Goal: Task Accomplishment & Management: Manage account settings

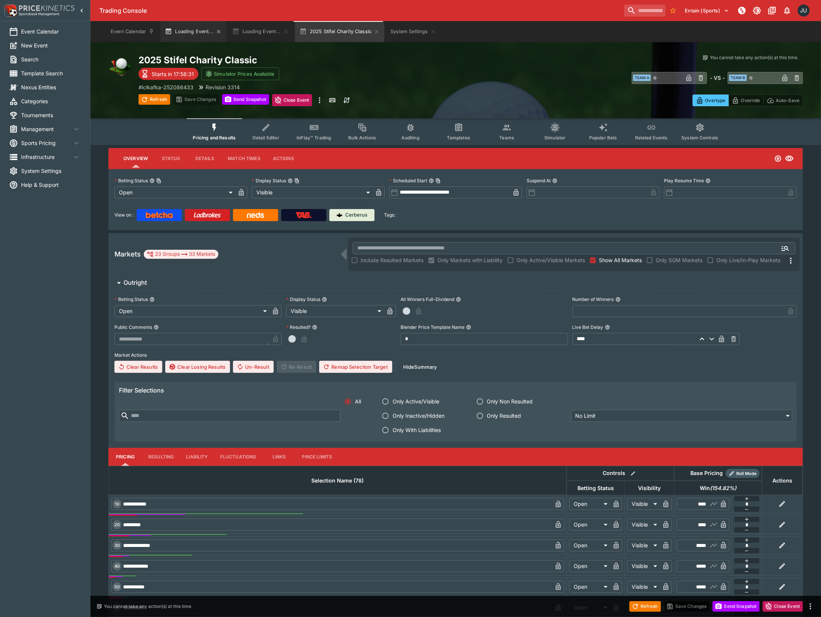
type input "**********"
type input "*******"
type input "**********"
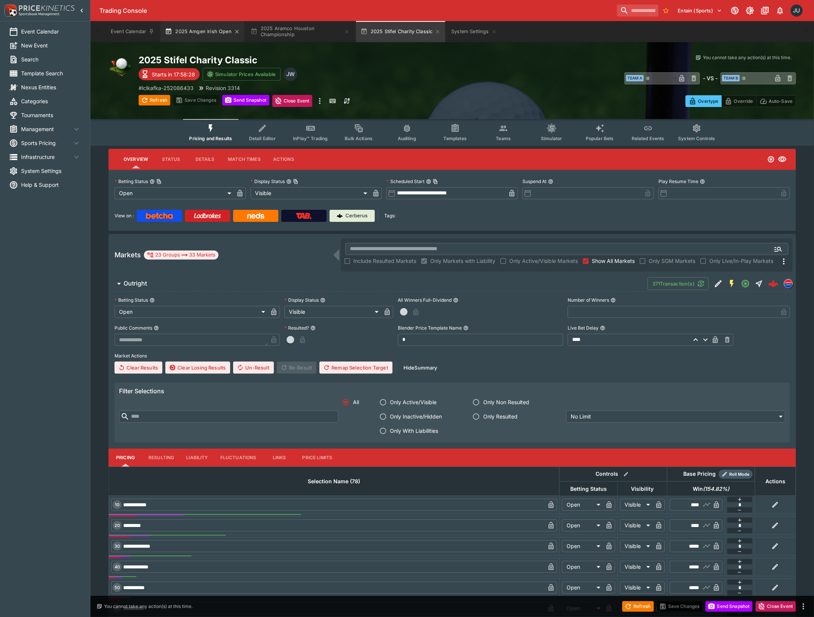
click at [191, 35] on button "2025 Amgen Irish Open" at bounding box center [202, 31] width 84 height 21
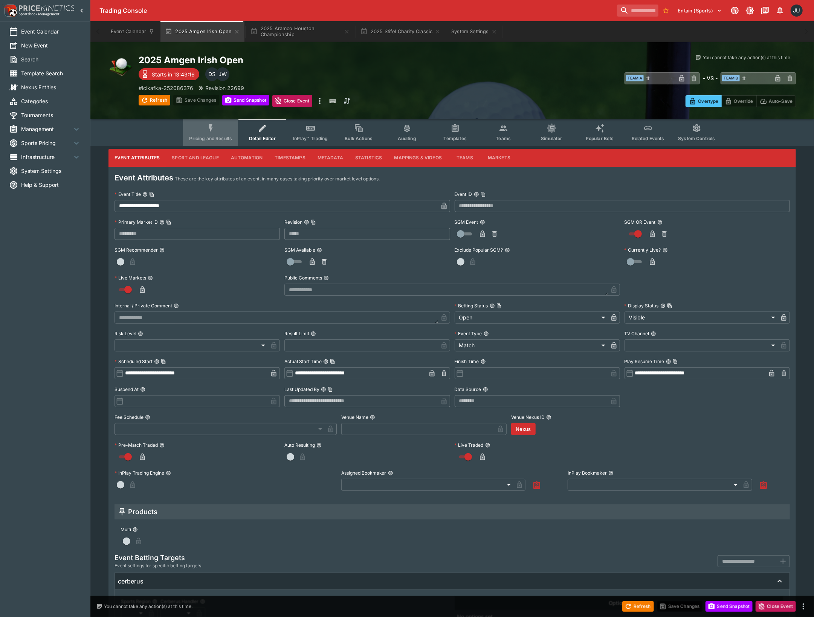
click at [217, 142] on button "Pricing and Results" at bounding box center [210, 132] width 55 height 27
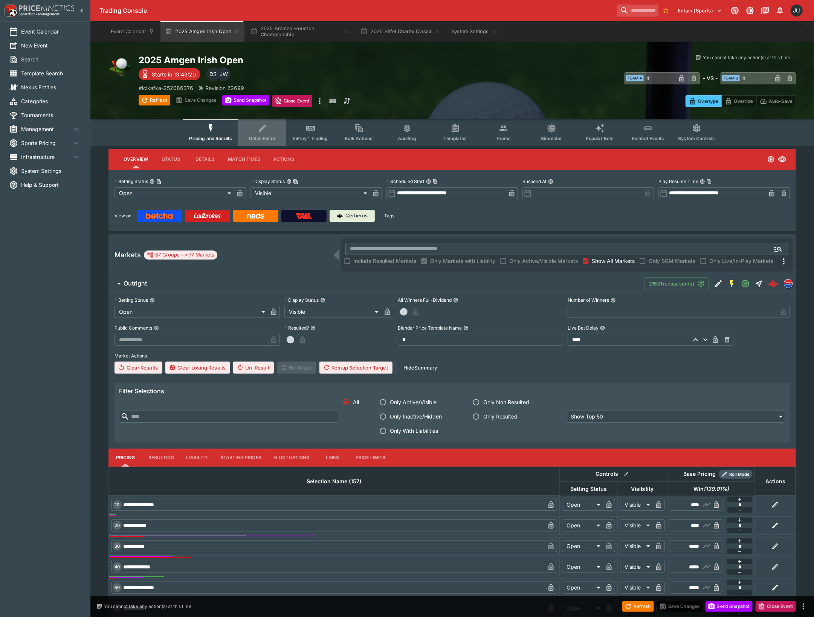
click at [264, 138] on span "Detail Editor" at bounding box center [262, 139] width 27 height 6
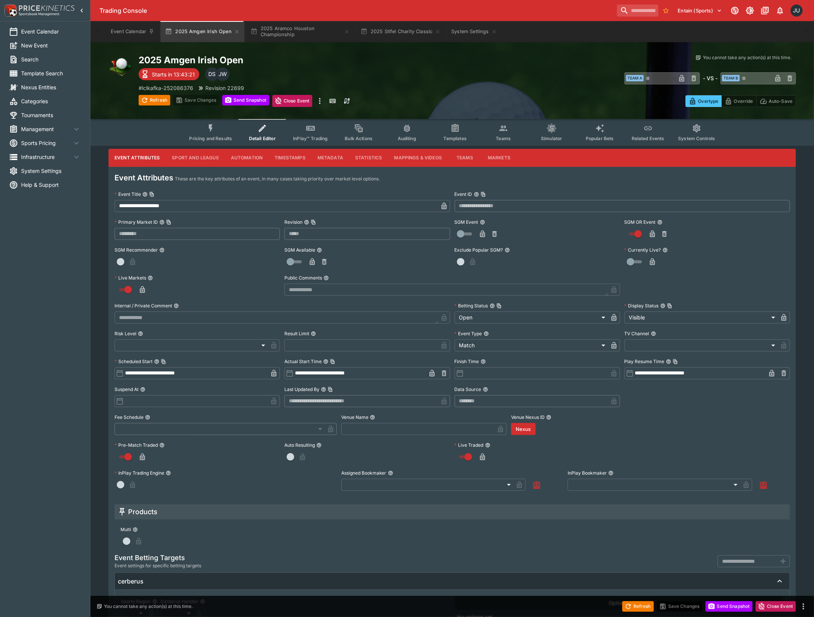
click at [216, 137] on span "Pricing and Results" at bounding box center [210, 139] width 43 height 6
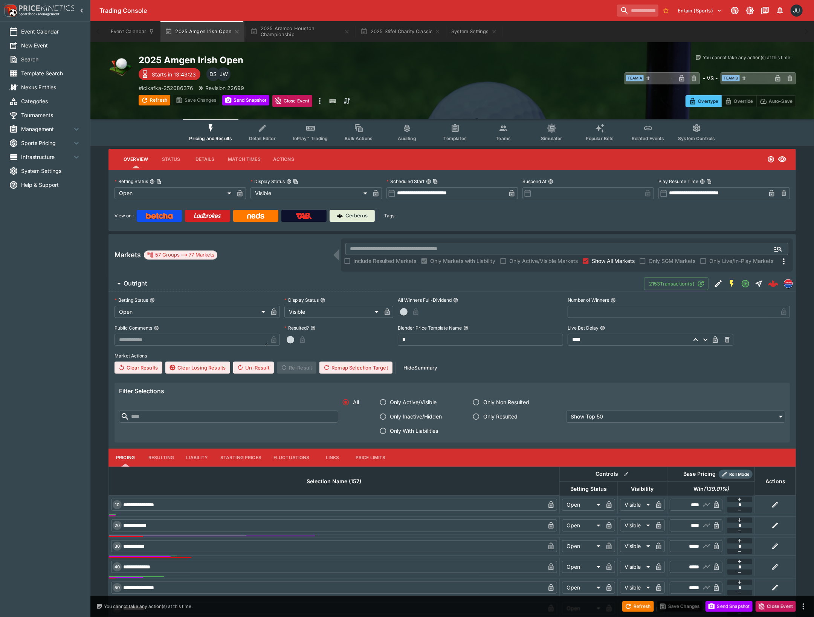
click at [290, 287] on button "Outright" at bounding box center [376, 283] width 536 height 15
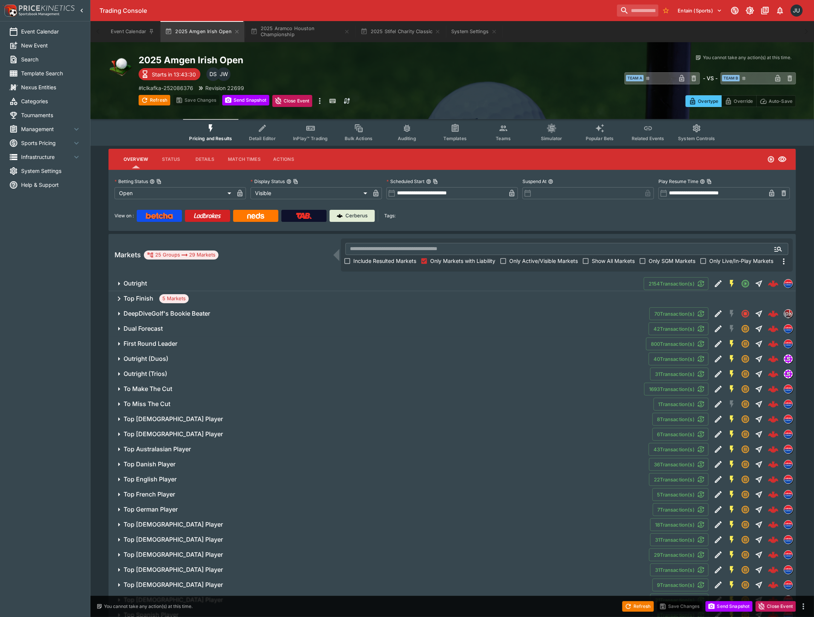
click at [196, 343] on span "First Round Leader" at bounding box center [382, 344] width 516 height 8
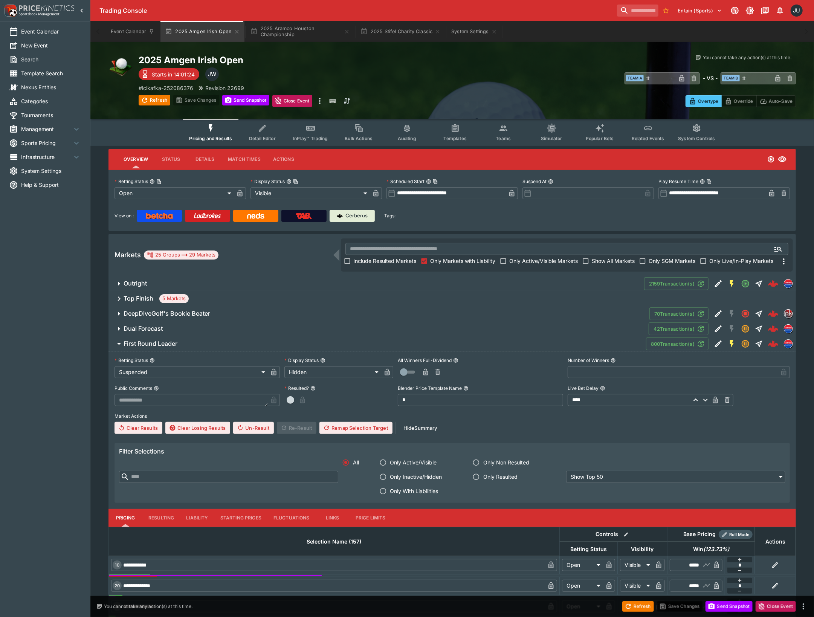
click at [204, 347] on span "First Round Leader" at bounding box center [382, 344] width 516 height 8
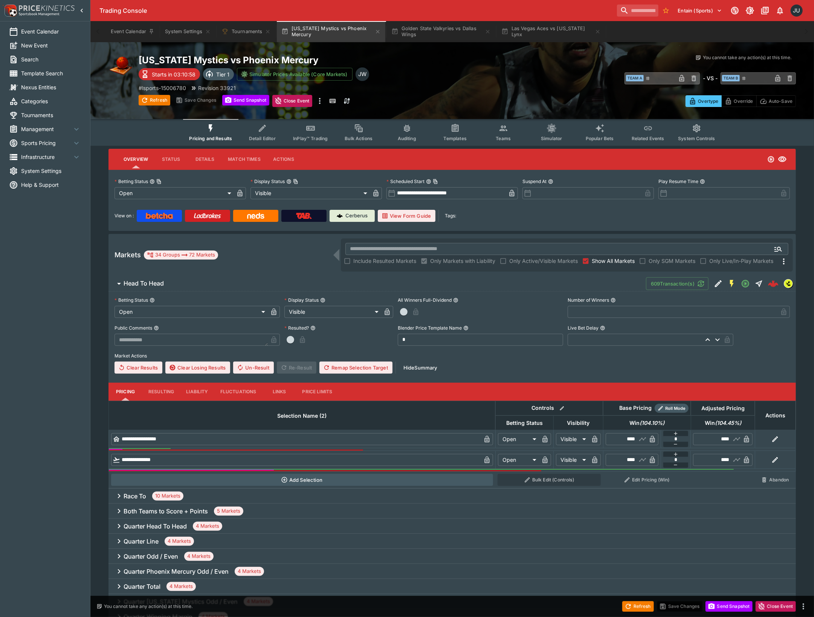
type input "**********"
type input "*********"
click at [177, 87] on p "# lsports-15006780" at bounding box center [162, 88] width 47 height 8
drag, startPoint x: 448, startPoint y: 28, endPoint x: 442, endPoint y: 34, distance: 8.0
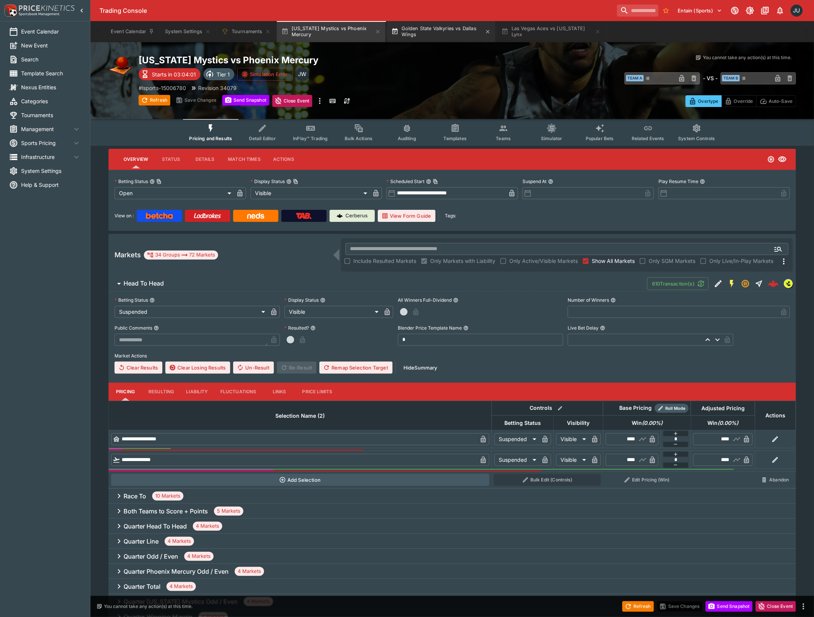
click at [448, 28] on button "Golden State Valkyries vs Dallas Wings" at bounding box center [441, 31] width 108 height 21
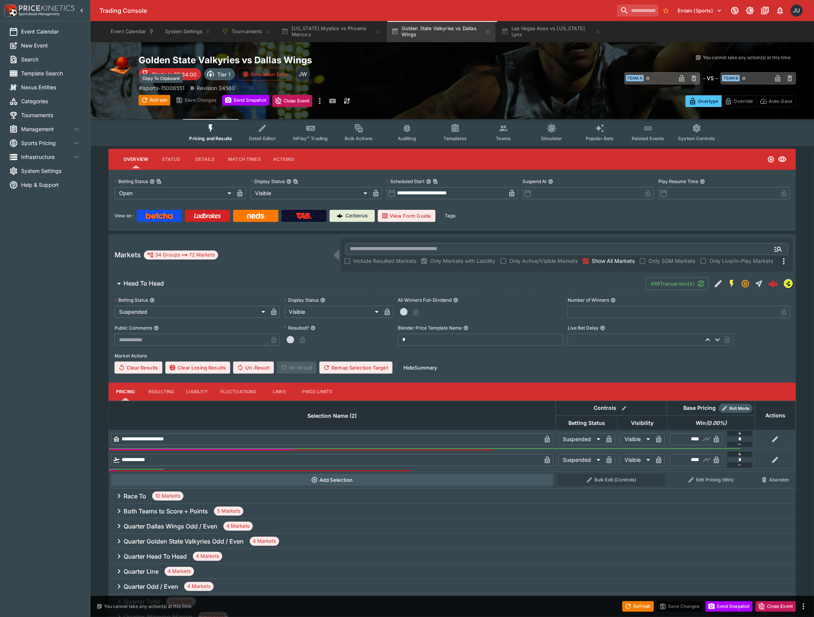
click at [172, 87] on p "# lsports-15006551" at bounding box center [162, 88] width 46 height 8
click at [545, 36] on button "Las Vegas Aces vs Minnesota Lynx" at bounding box center [551, 31] width 108 height 21
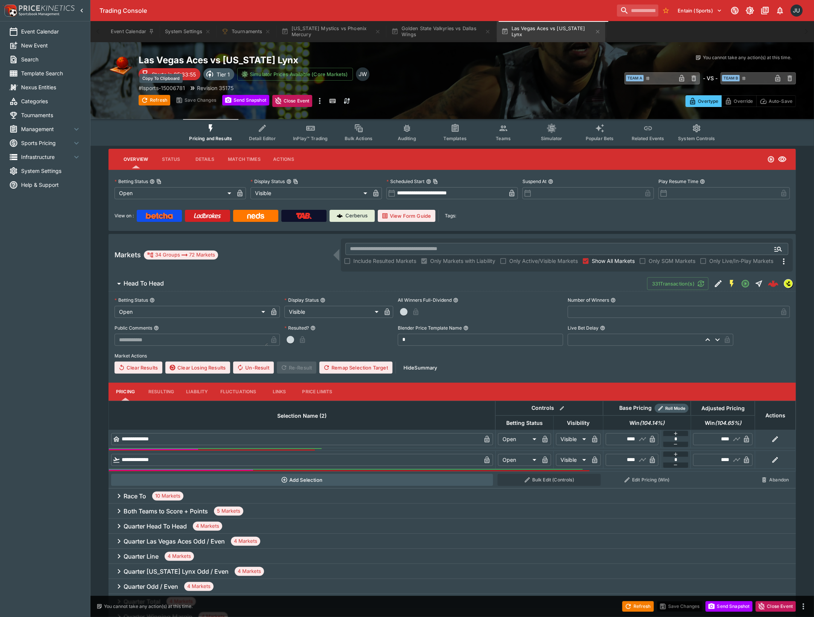
click at [173, 87] on p "# lsports-15006781" at bounding box center [162, 88] width 46 height 8
click at [181, 26] on button "System Settings" at bounding box center [187, 31] width 55 height 21
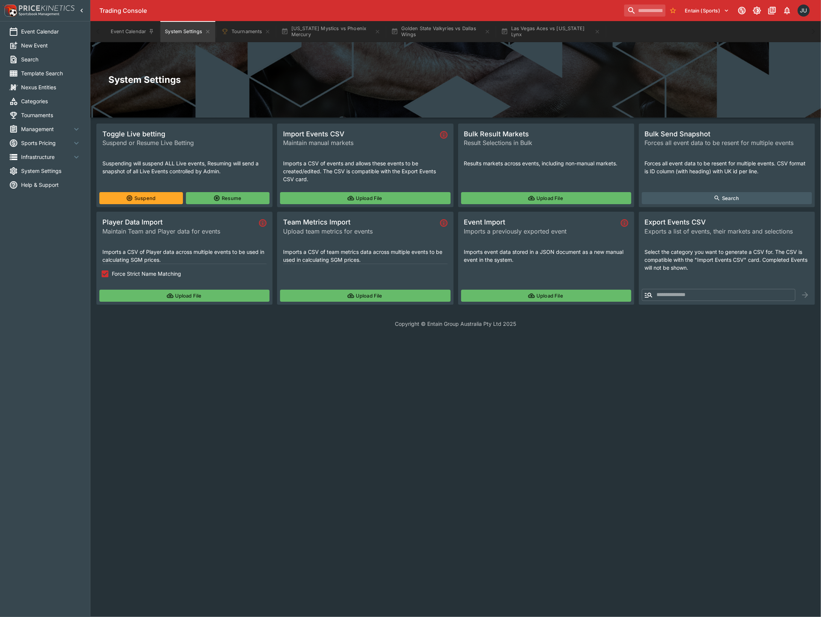
click at [137, 297] on button "Upload File" at bounding box center [184, 296] width 170 height 12
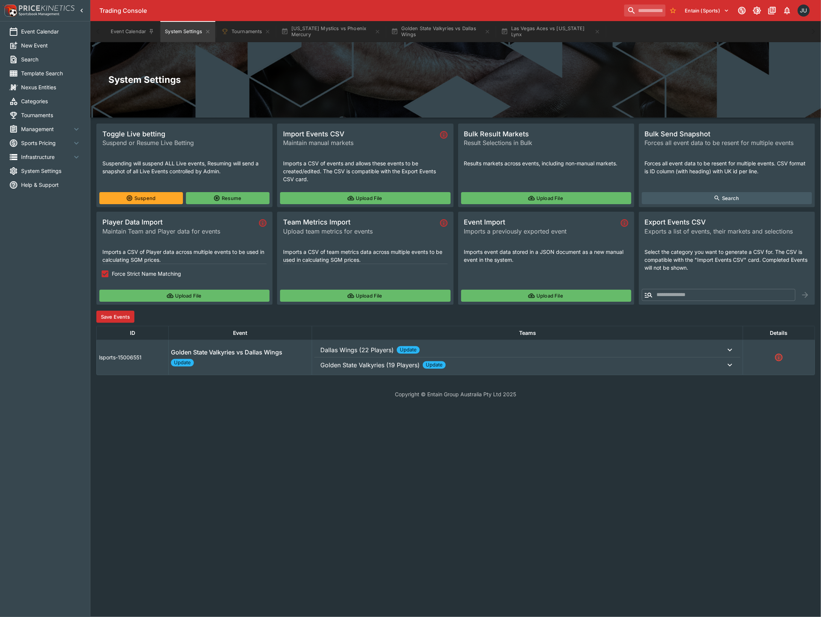
click at [338, 371] on button "Golden State Valkyries (19 Players) Update" at bounding box center [527, 364] width 426 height 15
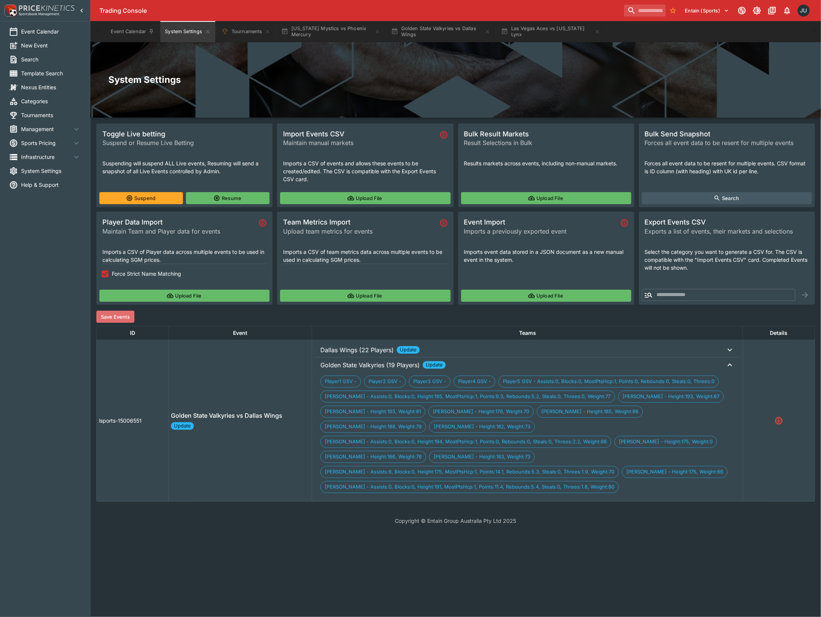
click at [119, 315] on button "Save Events" at bounding box center [115, 317] width 38 height 12
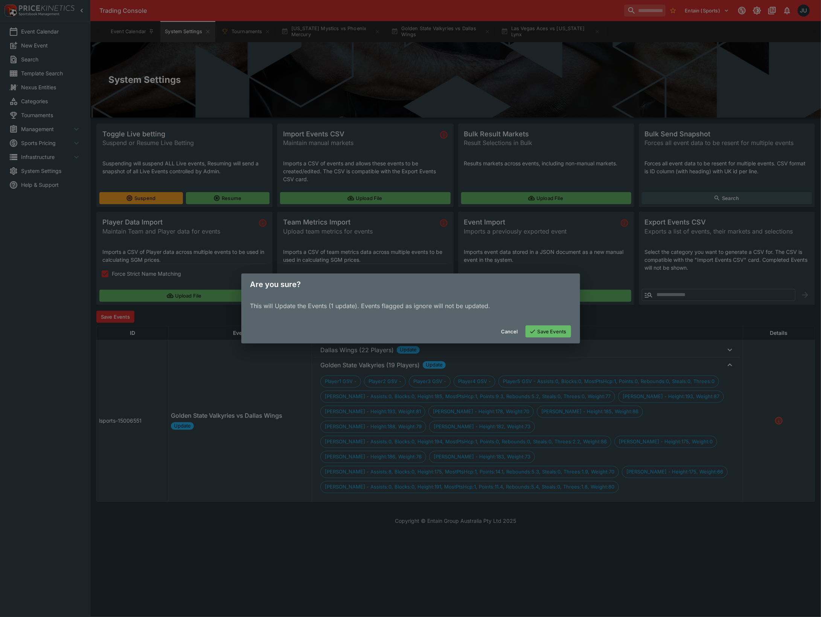
click at [544, 331] on button "Save Events" at bounding box center [549, 331] width 46 height 12
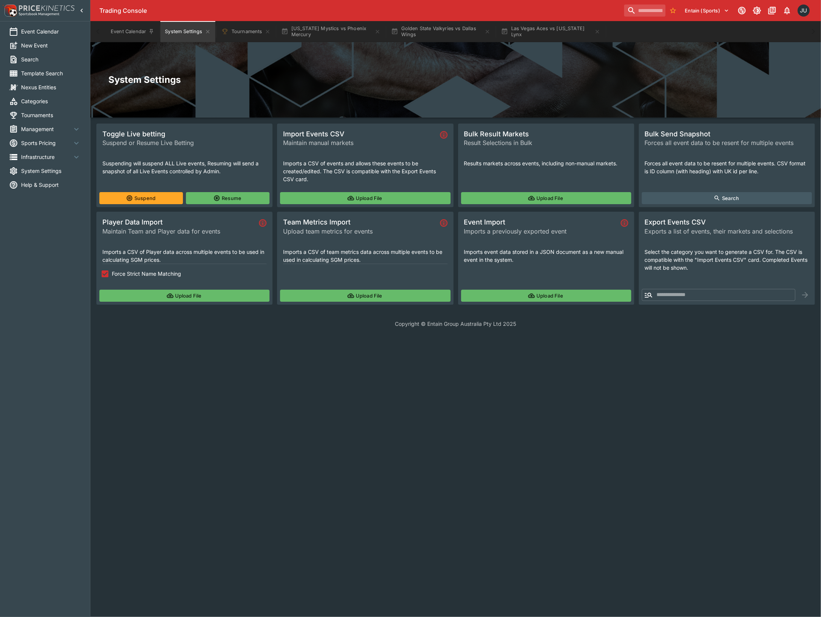
click at [188, 291] on button "Upload File" at bounding box center [184, 296] width 170 height 12
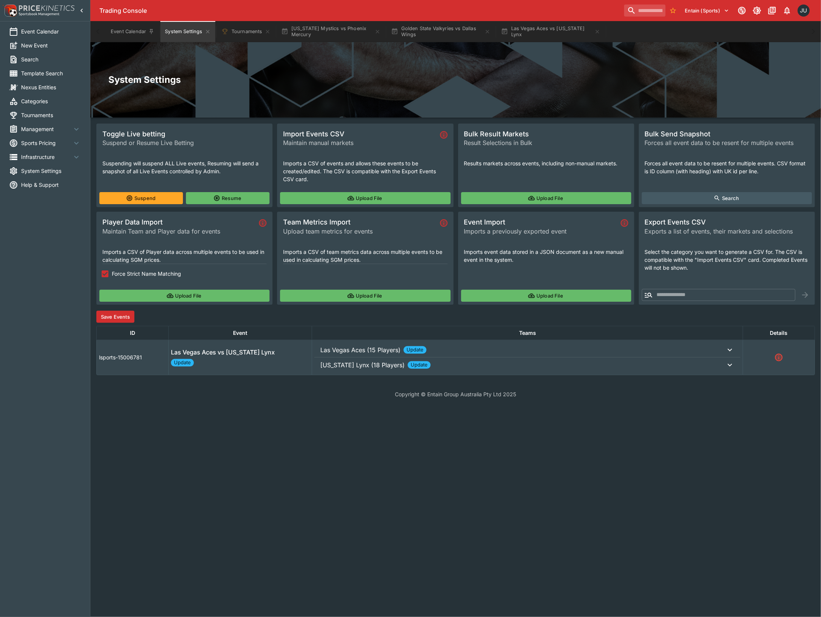
click at [120, 316] on button "Save Events" at bounding box center [115, 317] width 38 height 12
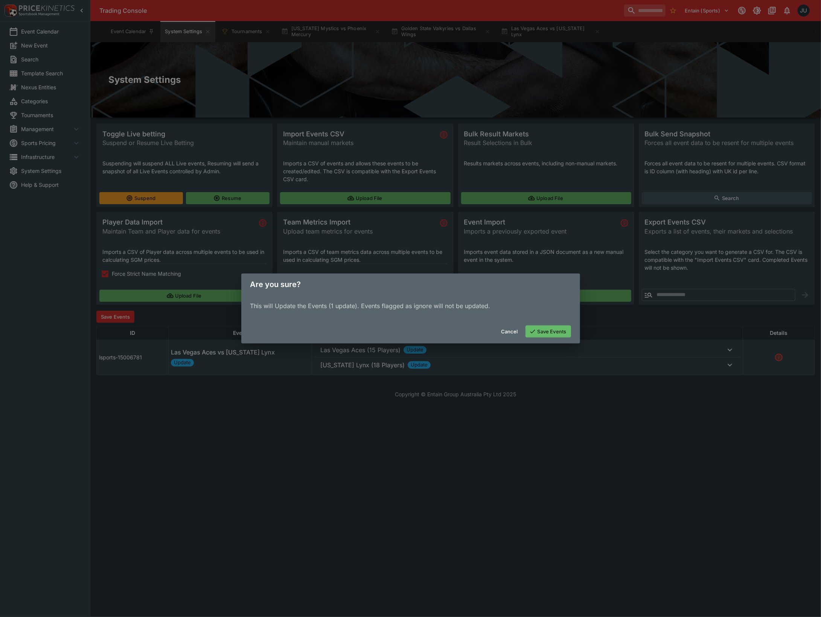
click at [546, 331] on button "Save Events" at bounding box center [549, 331] width 46 height 12
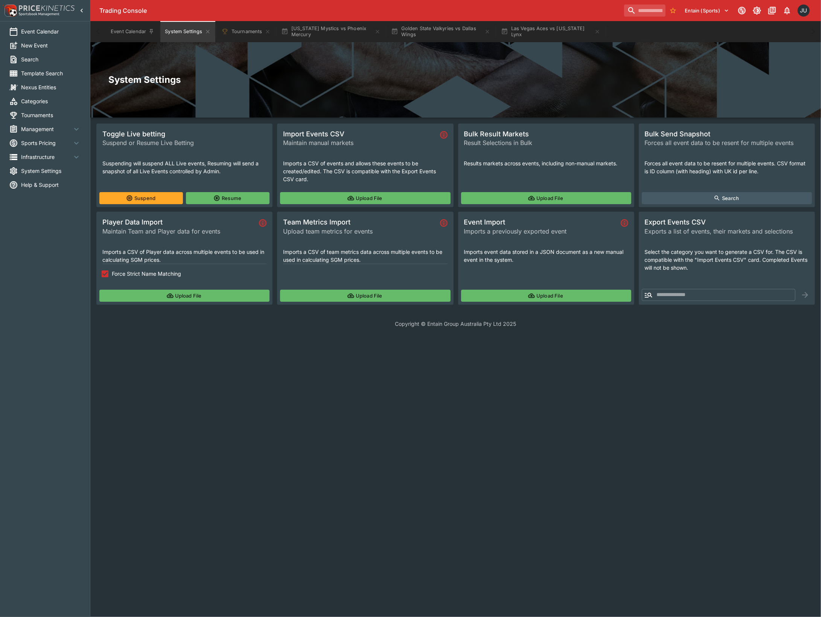
click at [188, 295] on button "Upload File" at bounding box center [184, 296] width 170 height 12
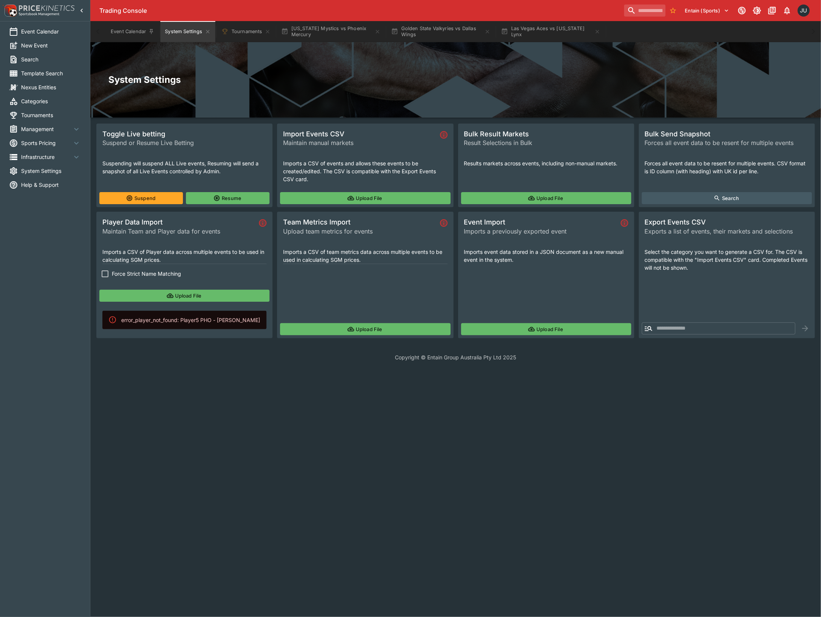
click at [147, 295] on button "Upload File" at bounding box center [184, 296] width 170 height 12
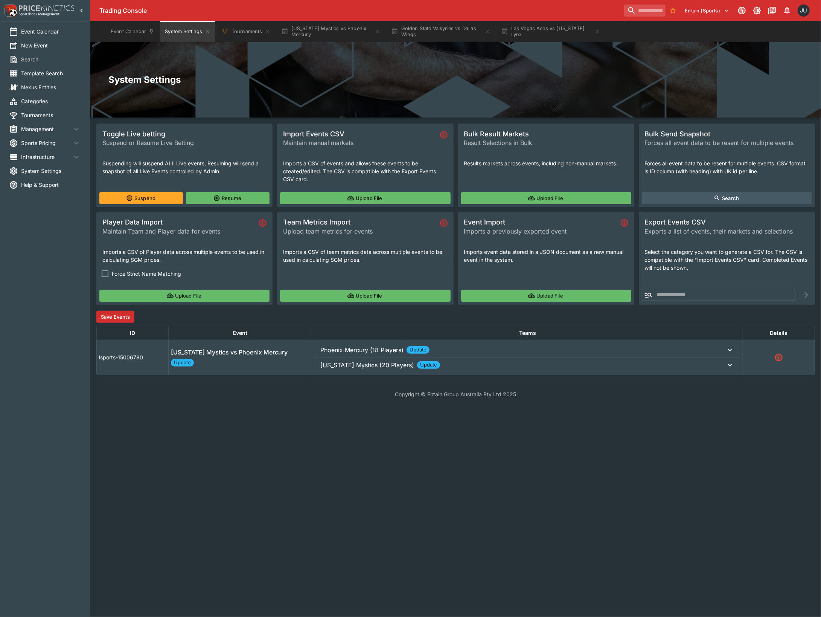
click at [124, 317] on button "Save Events" at bounding box center [115, 317] width 38 height 12
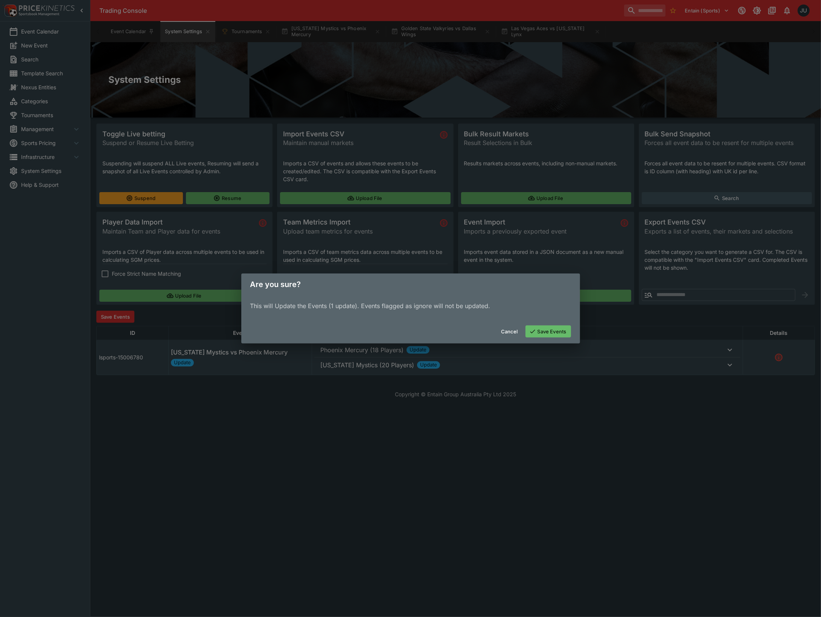
click at [542, 328] on button "Save Events" at bounding box center [549, 331] width 46 height 12
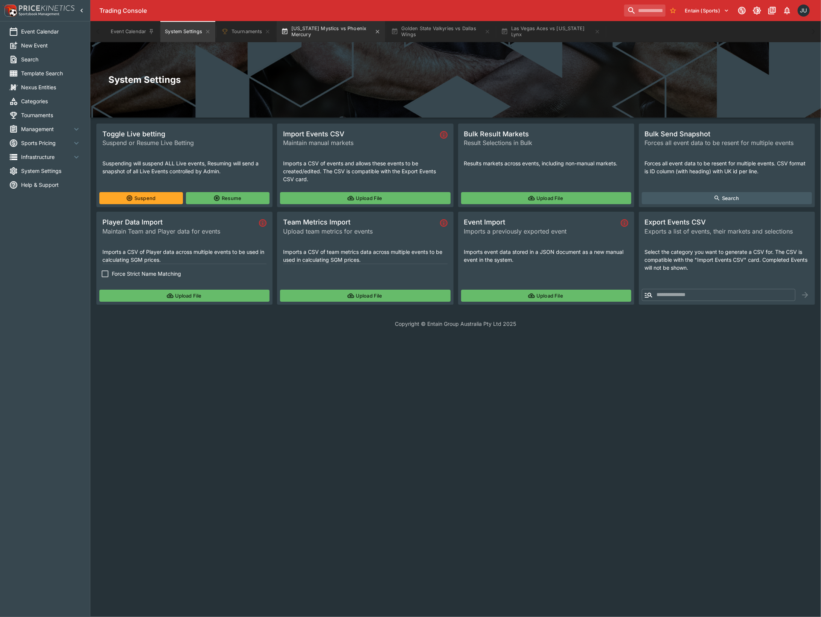
click at [340, 36] on button "Washington Mystics vs Phoenix Mercury" at bounding box center [331, 31] width 108 height 21
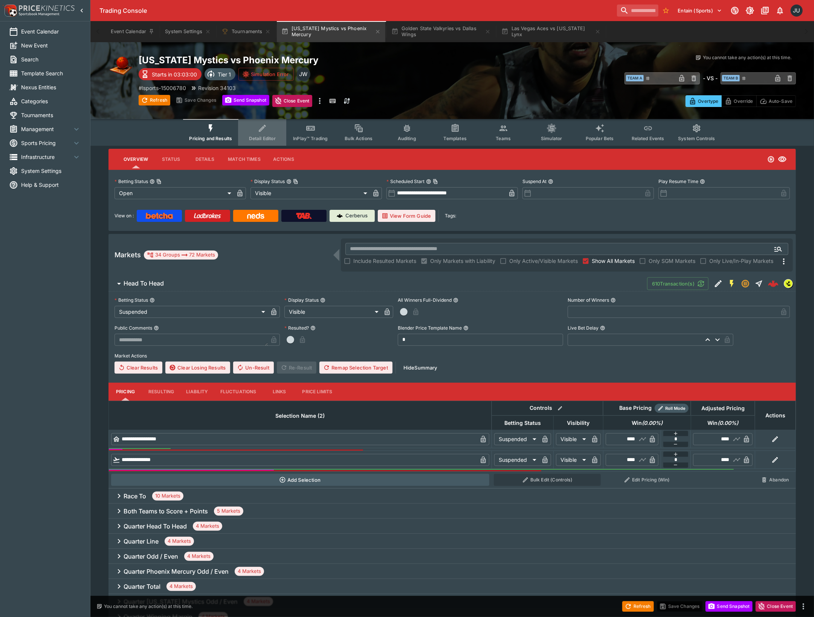
click at [272, 131] on button "Detail Editor" at bounding box center [262, 132] width 48 height 27
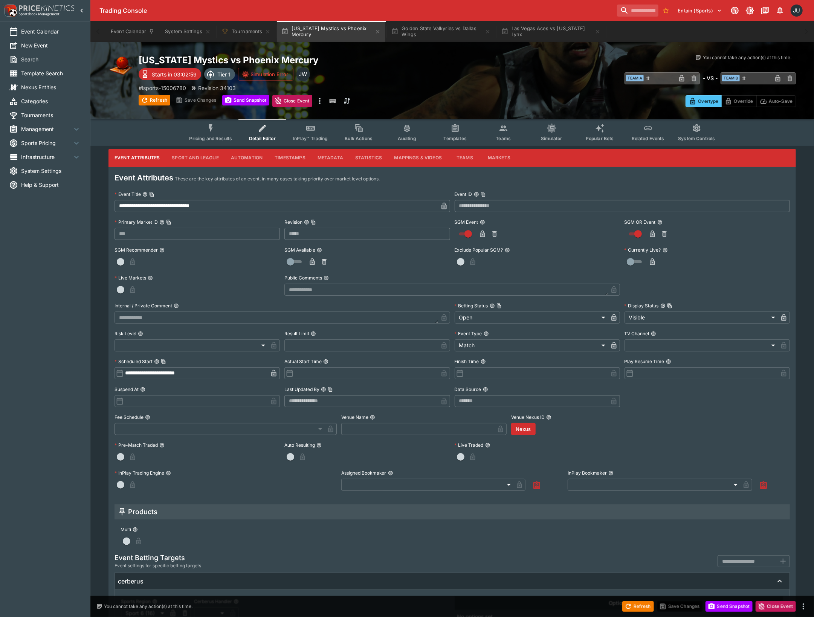
click at [502, 139] on span "Teams" at bounding box center [503, 139] width 15 height 6
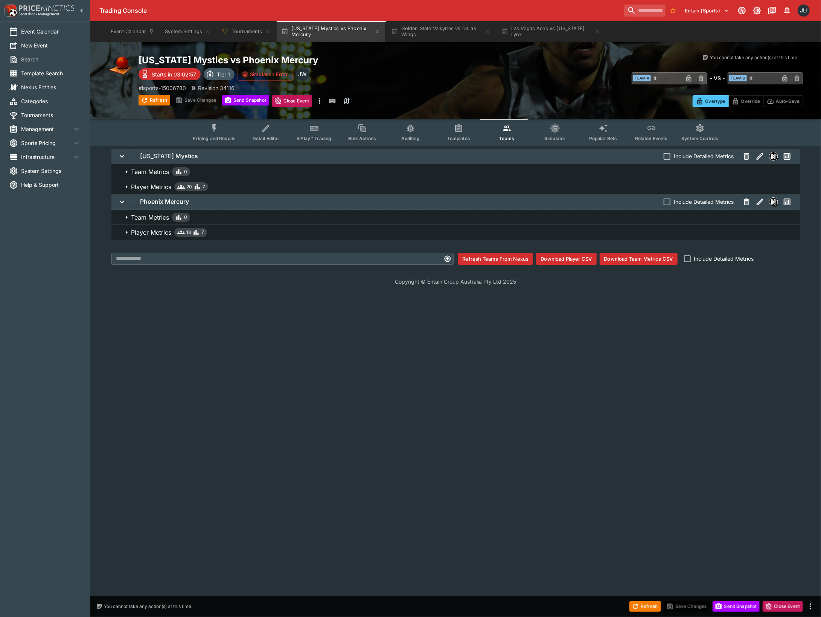
click at [210, 235] on span "Player Metrics 18 7" at bounding box center [462, 232] width 663 height 9
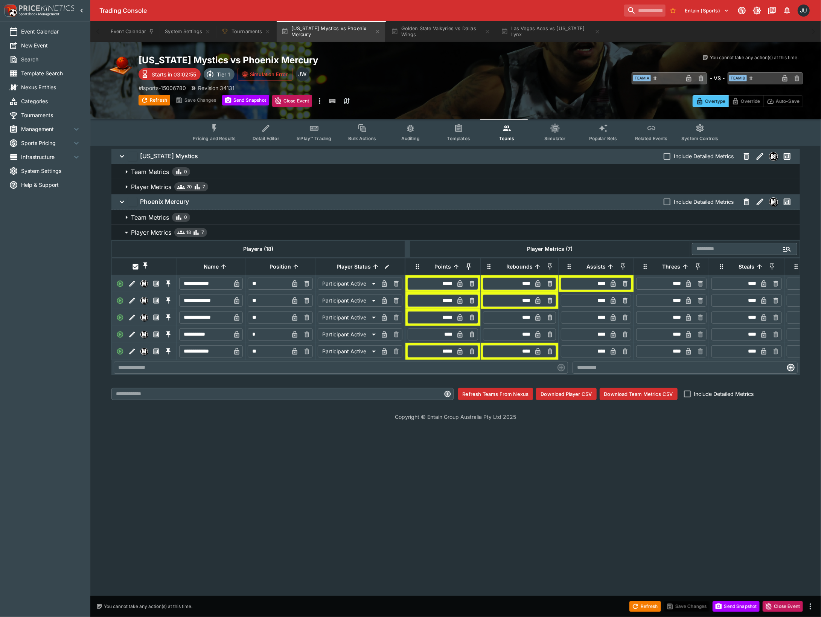
click at [247, 183] on span "Player Metrics 20 7" at bounding box center [462, 186] width 663 height 9
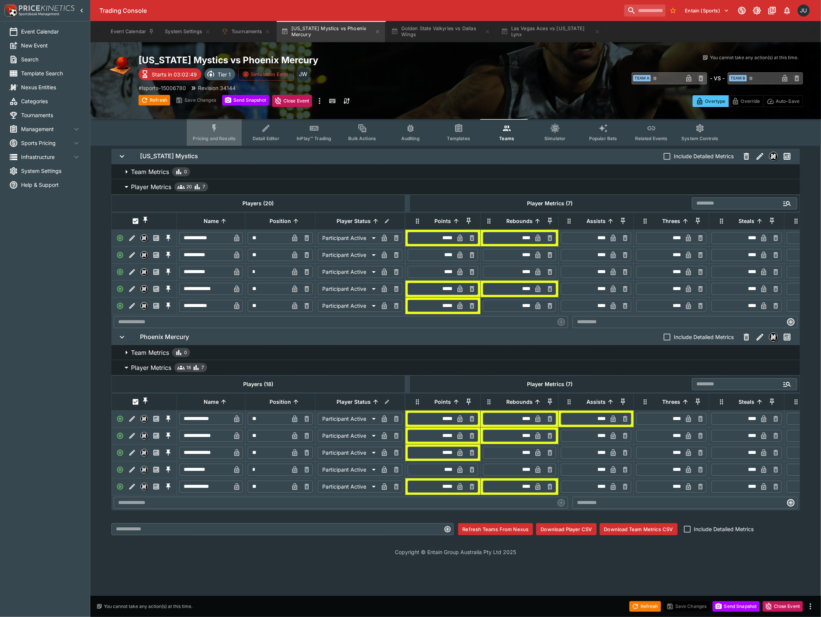
click at [221, 136] on span "Pricing and Results" at bounding box center [214, 139] width 43 height 6
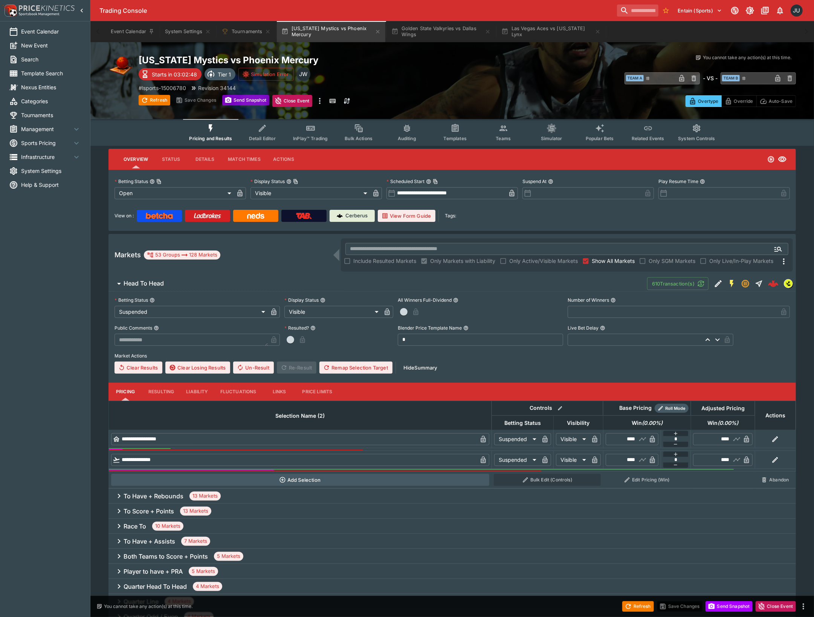
click at [255, 100] on button "Send Snapshot" at bounding box center [245, 100] width 47 height 11
click at [311, 130] on icon "Event type filters" at bounding box center [310, 128] width 9 height 5
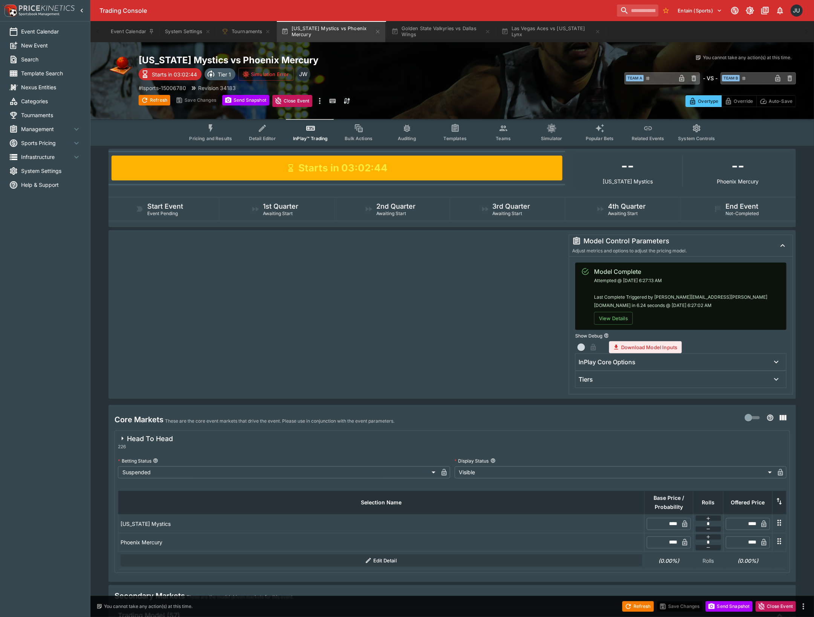
click at [626, 379] on div "Tiers" at bounding box center [674, 380] width 191 height 8
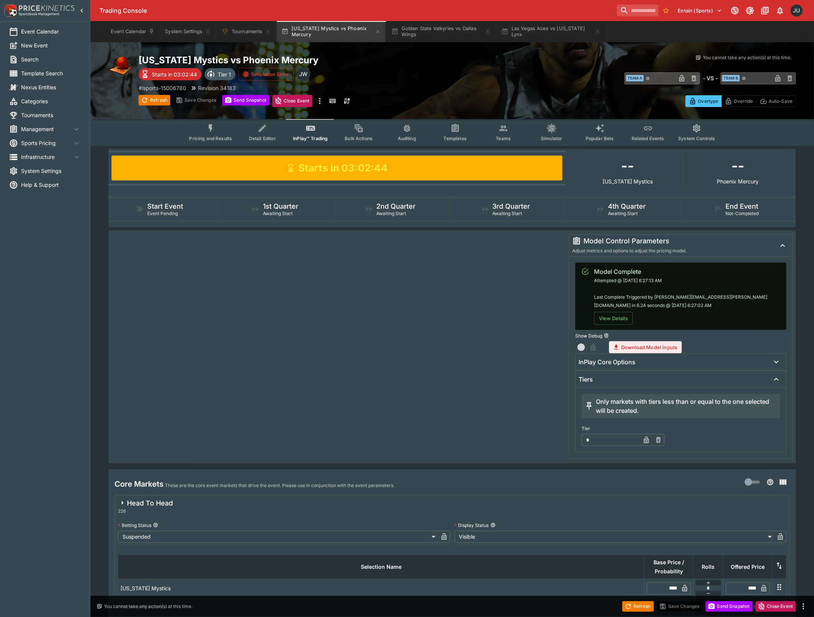
type input "**********"
click at [216, 131] on icon "Event type filters" at bounding box center [211, 129] width 10 height 10
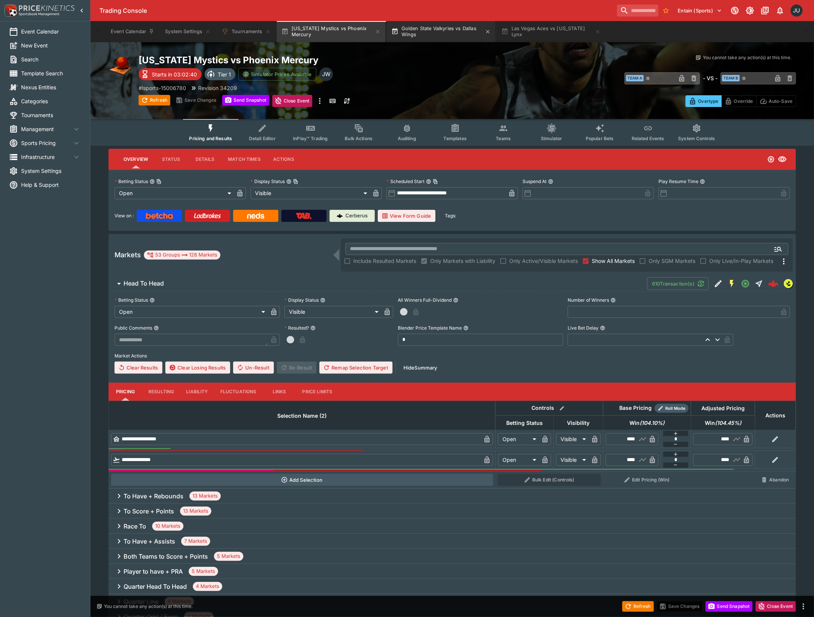
click at [449, 38] on button "Golden State Valkyries vs Dallas Wings" at bounding box center [441, 31] width 108 height 21
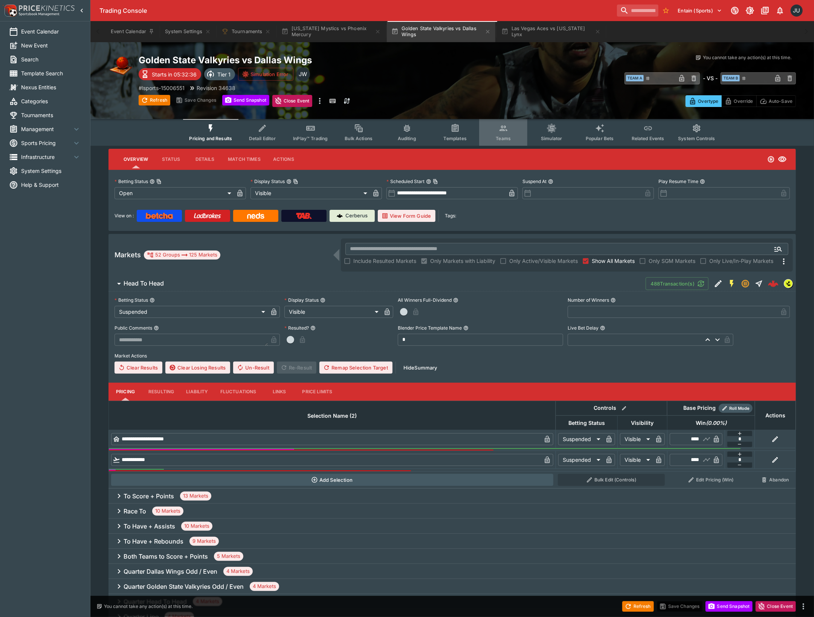
click at [484, 136] on button "Teams" at bounding box center [503, 132] width 48 height 27
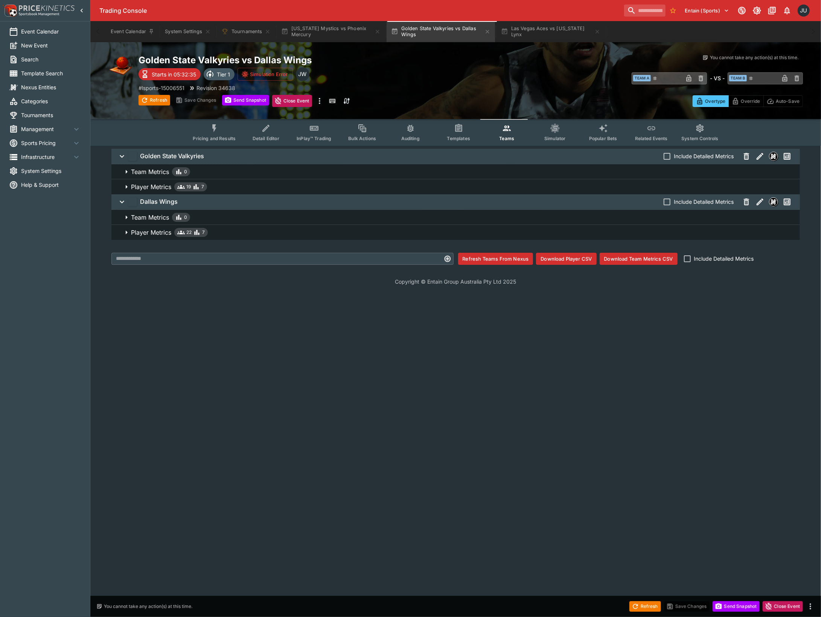
click at [227, 232] on span "Player Metrics 22 7" at bounding box center [462, 232] width 663 height 9
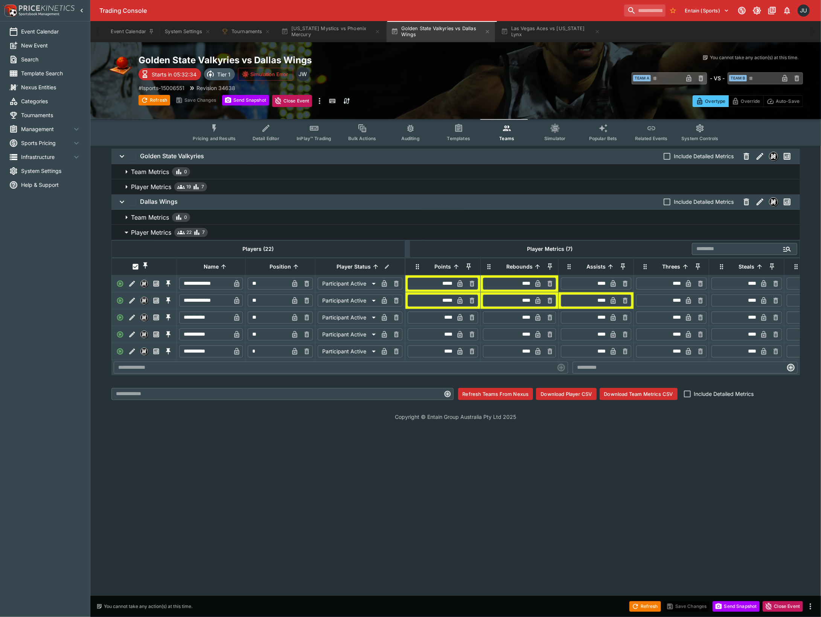
click at [258, 183] on span "Player Metrics 19 7" at bounding box center [462, 186] width 663 height 9
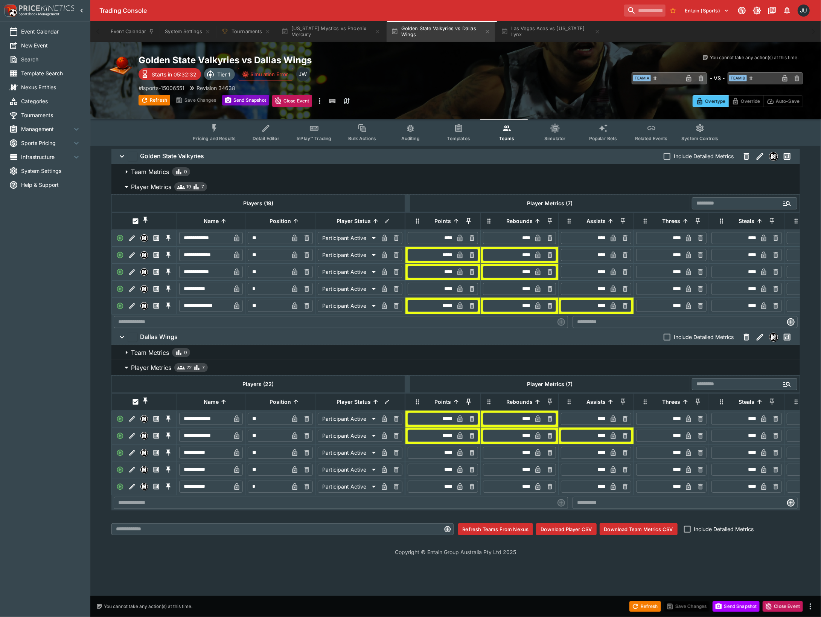
click at [254, 101] on button "Send Snapshot" at bounding box center [245, 100] width 47 height 11
click at [309, 136] on span "InPlay™ Trading" at bounding box center [314, 139] width 35 height 6
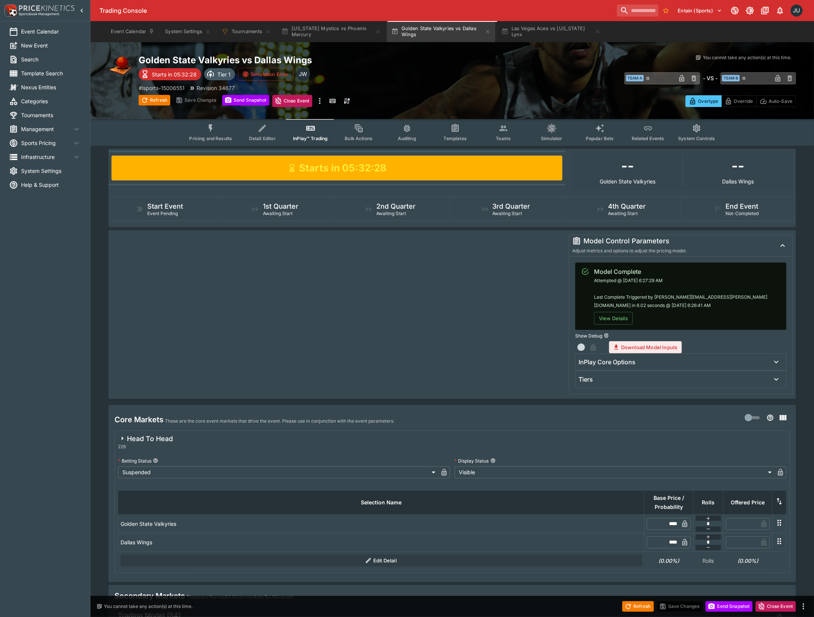
click at [627, 376] on div "Tiers" at bounding box center [674, 380] width 191 height 8
type input "**********"
type input "****"
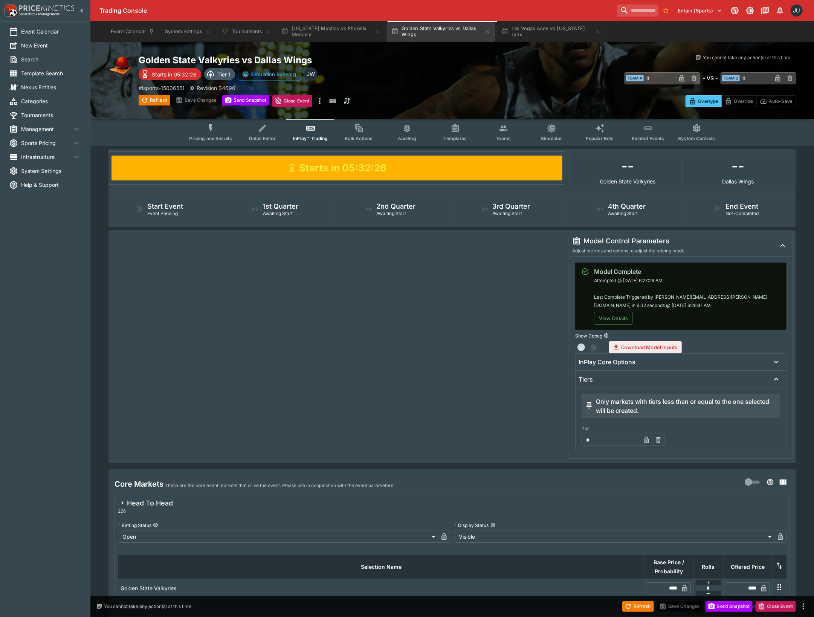
click at [667, 365] on div "InPlay Core Options" at bounding box center [674, 362] width 191 height 8
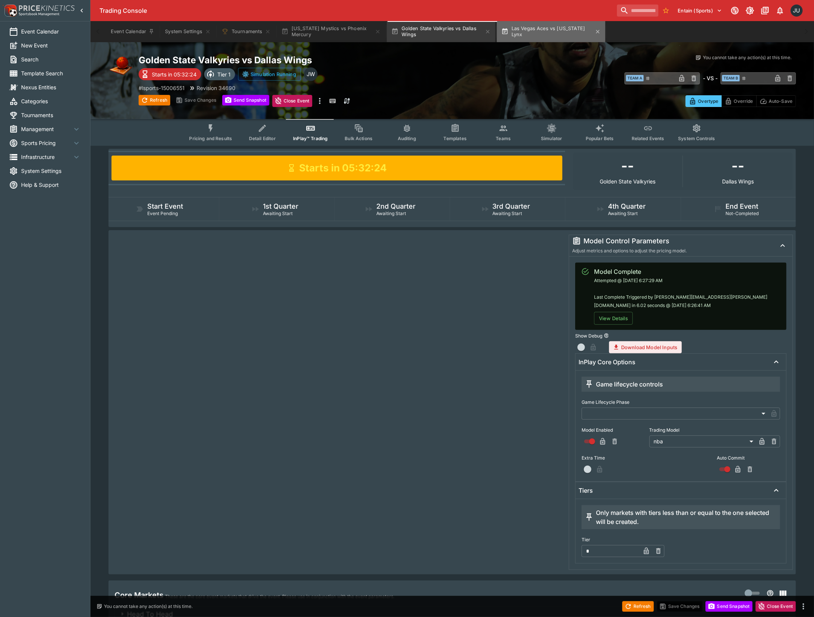
click at [531, 34] on button "Las Vegas Aces vs Minnesota Lynx" at bounding box center [551, 31] width 108 height 21
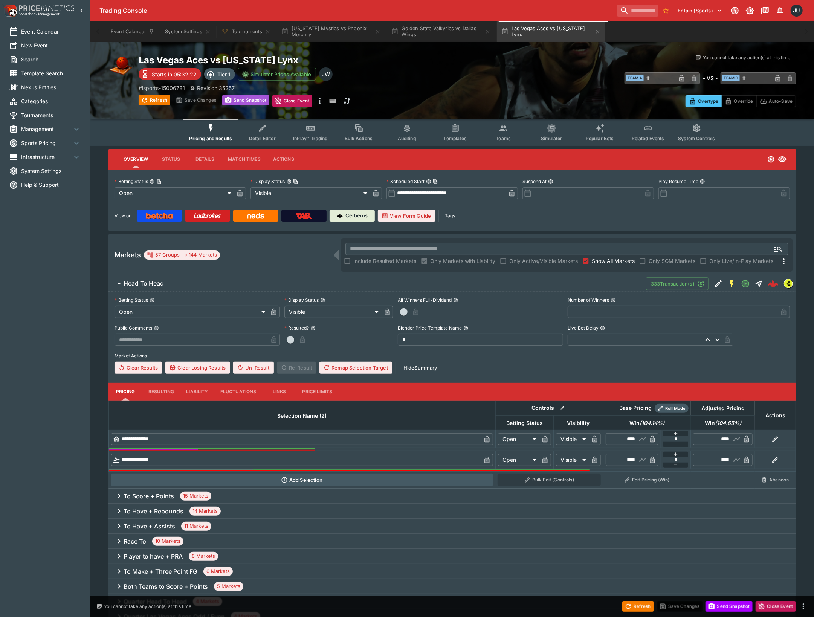
click at [253, 98] on button "Send Snapshot" at bounding box center [245, 100] width 47 height 11
click at [506, 136] on span "Teams" at bounding box center [503, 139] width 15 height 6
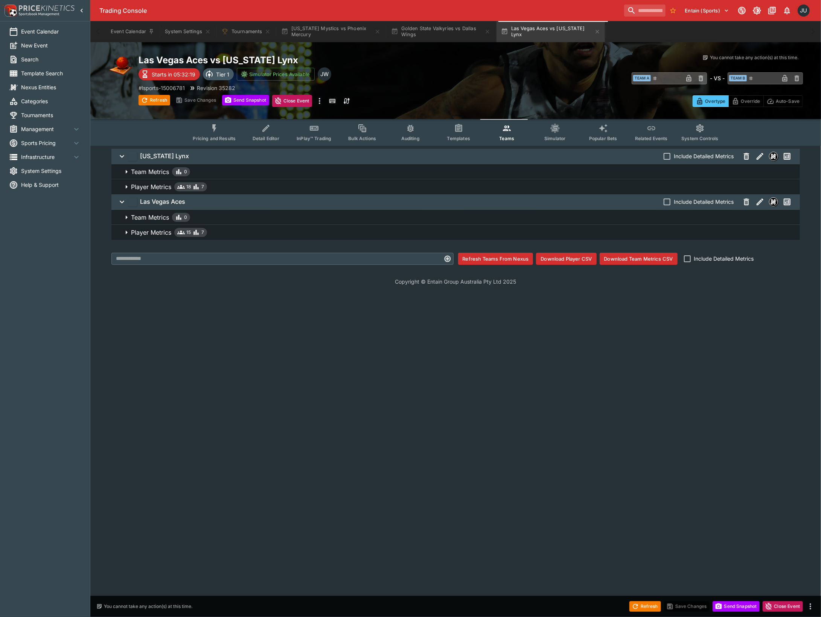
click at [259, 234] on span "Player Metrics 15 7" at bounding box center [462, 232] width 663 height 9
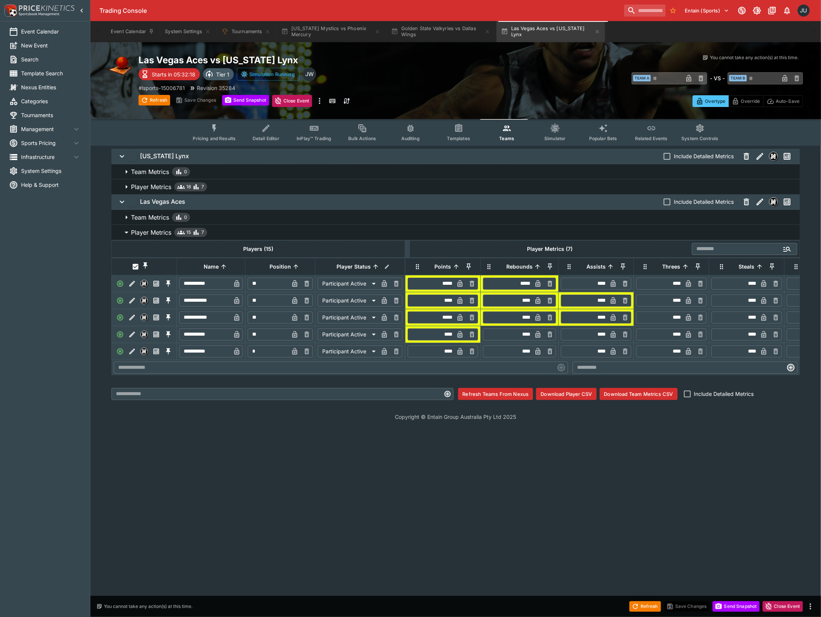
click at [273, 182] on span "Player Metrics 18 7" at bounding box center [462, 186] width 663 height 9
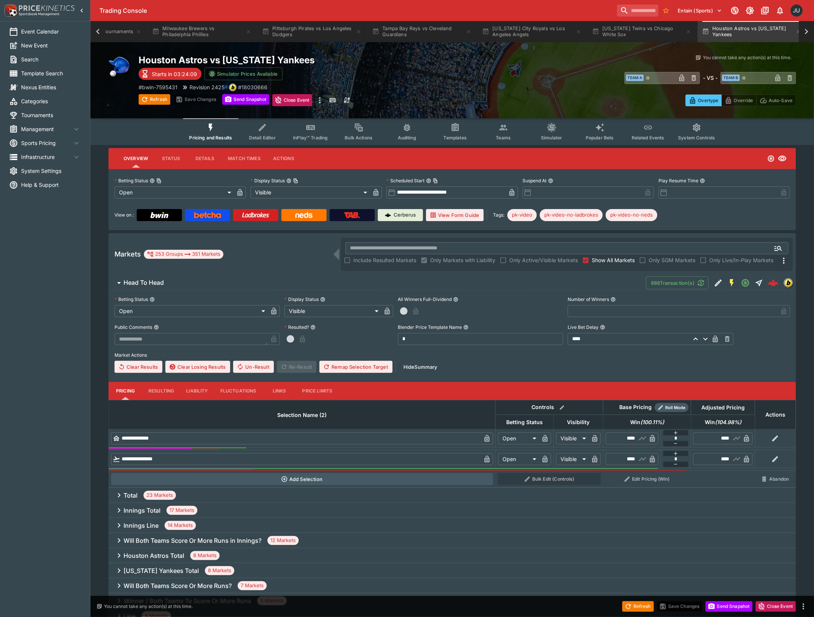
scroll to position [0, 78]
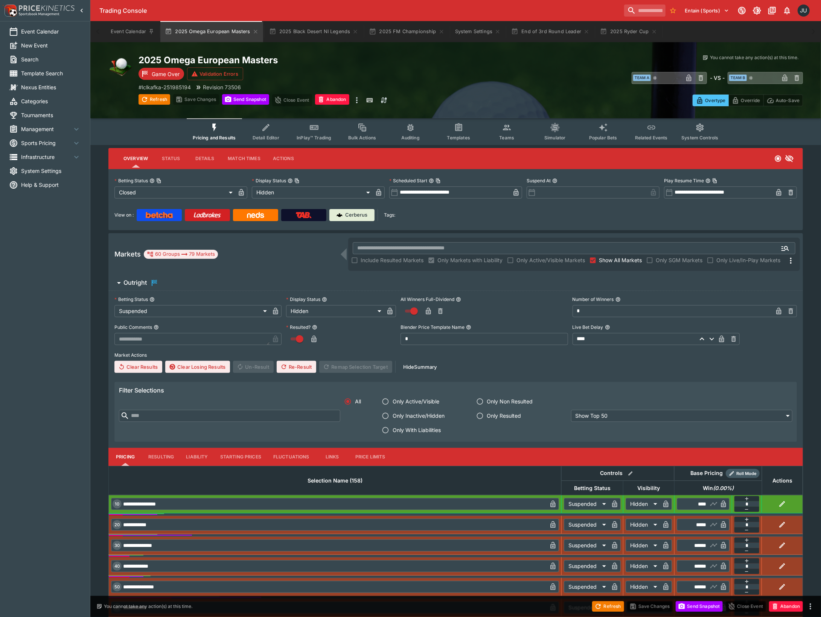
type input "**********"
type input "******"
type input "**********"
